Goal: Find contact information: Find contact information

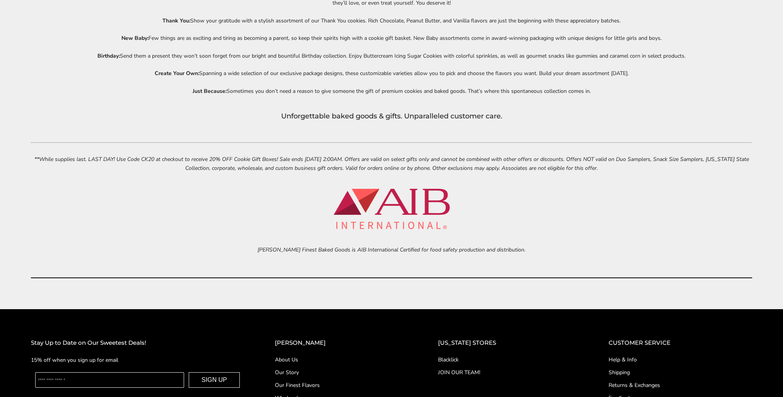
scroll to position [3691, 0]
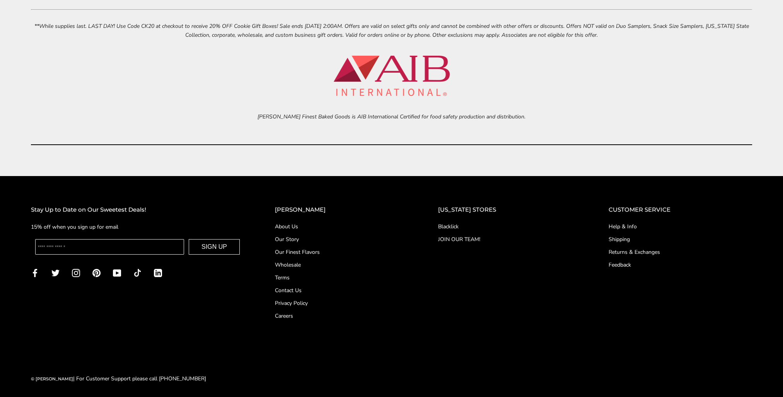
click at [300, 288] on link "Contact Us" at bounding box center [341, 290] width 132 height 8
